Goal: Entertainment & Leisure: Consume media (video, audio)

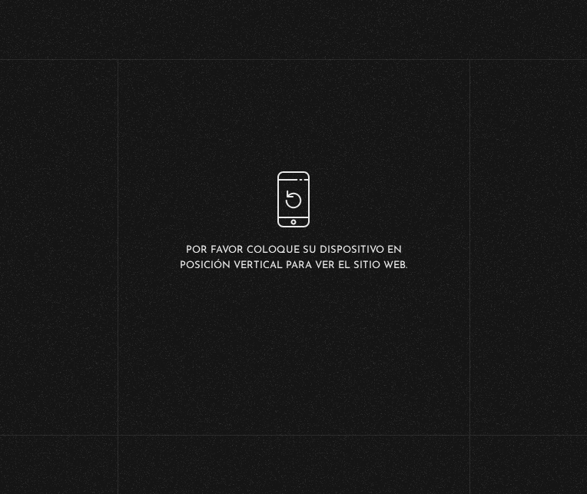
scroll to position [77, 0]
click at [45, 99] on link "Volver" at bounding box center [60, 109] width 57 height 21
click at [45, 114] on link "Volver" at bounding box center [60, 109] width 57 height 21
